Goal: Find specific page/section: Find specific page/section

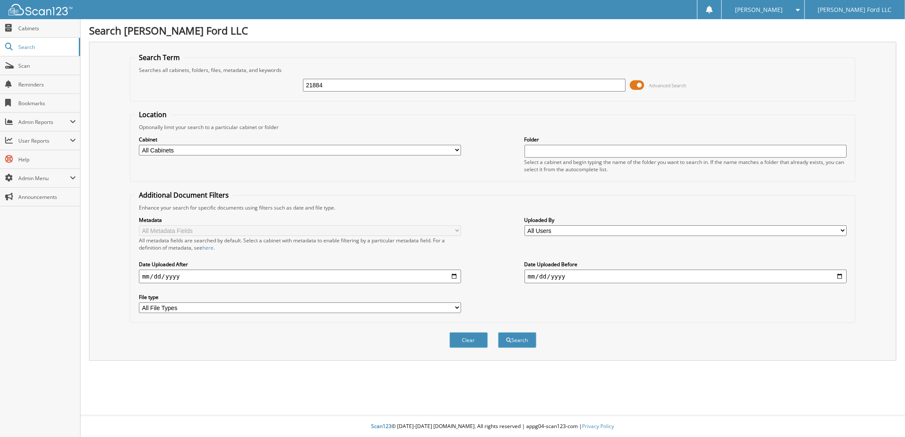
type input "21884"
click at [498, 332] on button "Search" at bounding box center [517, 340] width 38 height 16
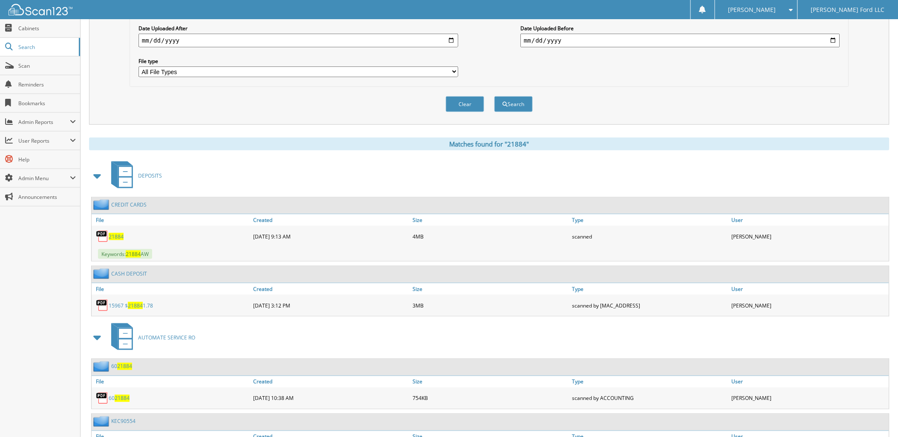
scroll to position [237, 0]
click at [117, 233] on span "21884" at bounding box center [116, 236] width 15 height 7
click at [24, 63] on span "Scan" at bounding box center [47, 65] width 58 height 7
